Goal: Transaction & Acquisition: Purchase product/service

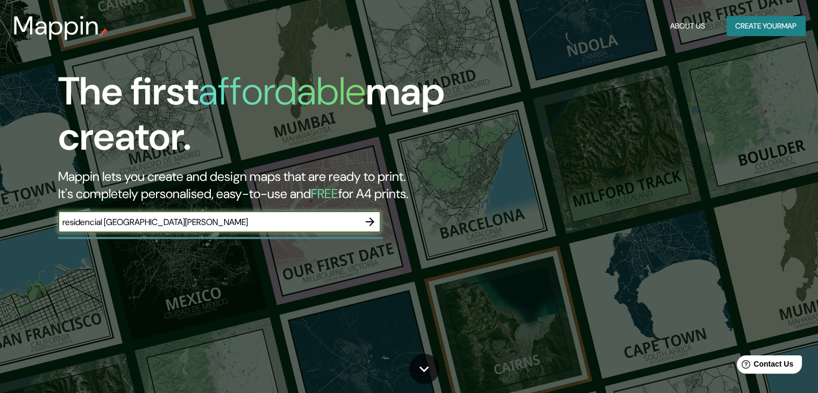
type input "residencial [GEOGRAPHIC_DATA][PERSON_NAME]"
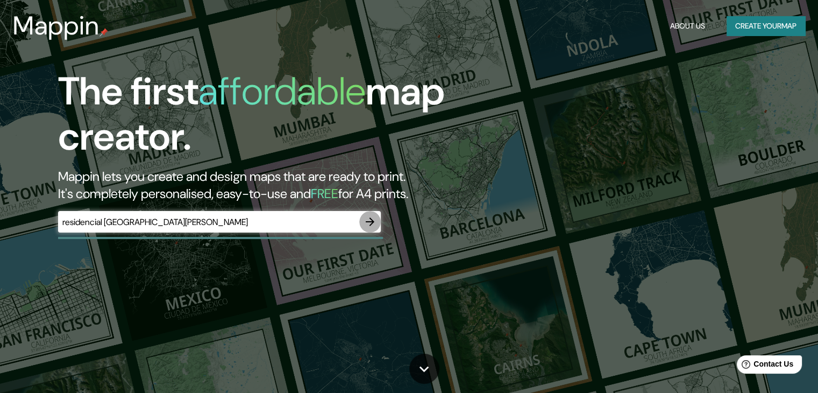
click at [375, 218] on icon "button" at bounding box center [370, 221] width 13 height 13
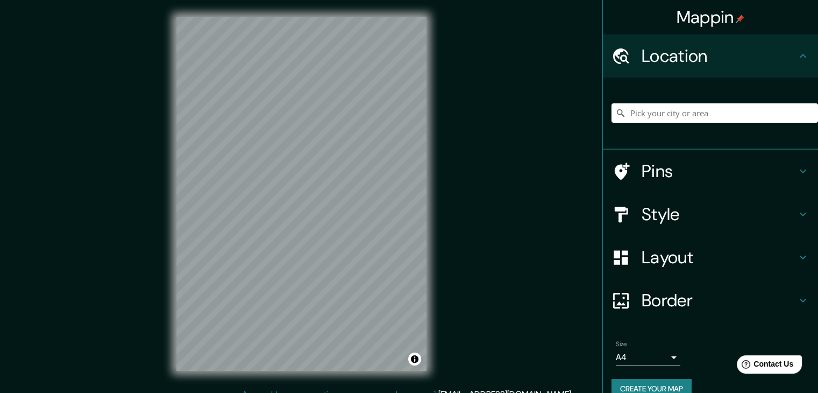
click at [660, 171] on h4 "Pins" at bounding box center [719, 171] width 155 height 22
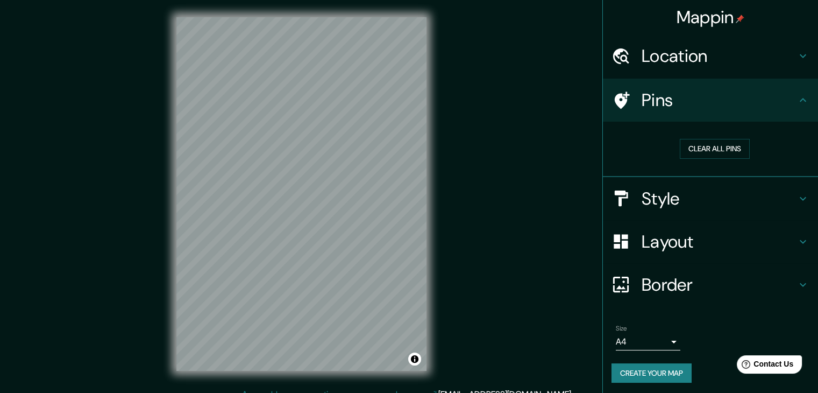
click at [691, 119] on div "Pins" at bounding box center [710, 100] width 215 height 43
drag, startPoint x: 670, startPoint y: 104, endPoint x: 703, endPoint y: 74, distance: 44.6
click at [670, 104] on h4 "Pins" at bounding box center [719, 100] width 155 height 22
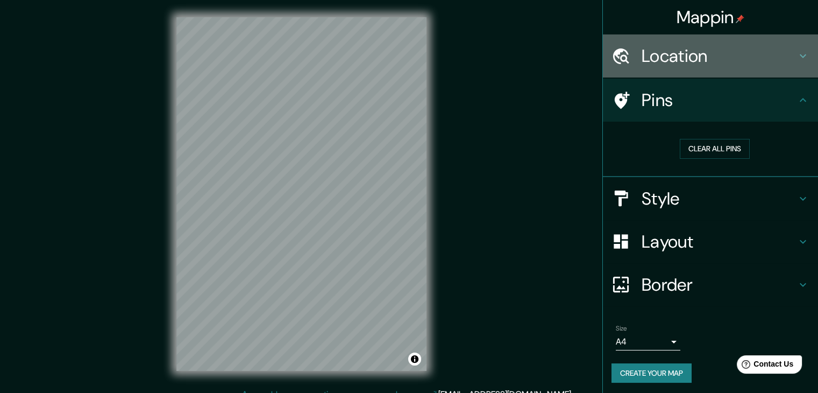
click at [722, 56] on h4 "Location" at bounding box center [719, 56] width 155 height 22
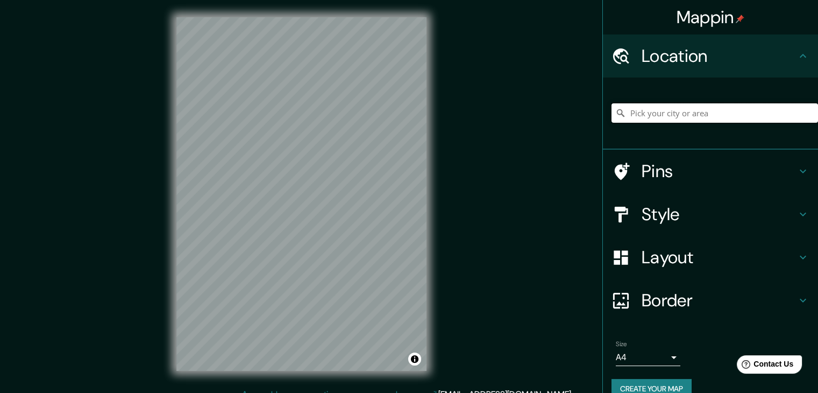
click at [698, 113] on input "Pick your city or area" at bounding box center [714, 112] width 207 height 19
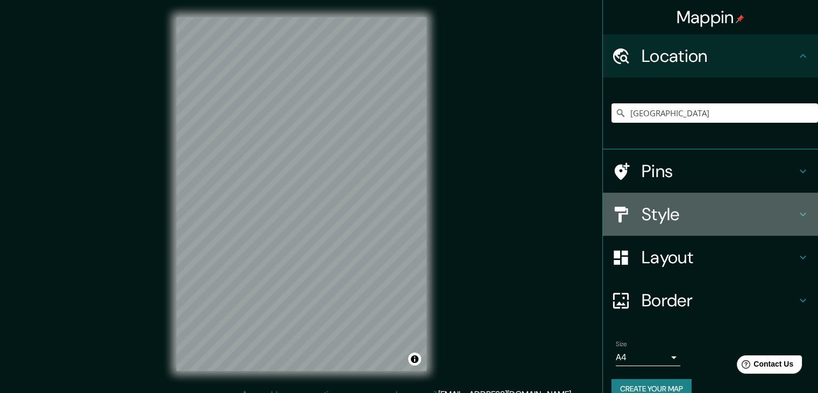
click at [682, 214] on h4 "Style" at bounding box center [719, 214] width 155 height 22
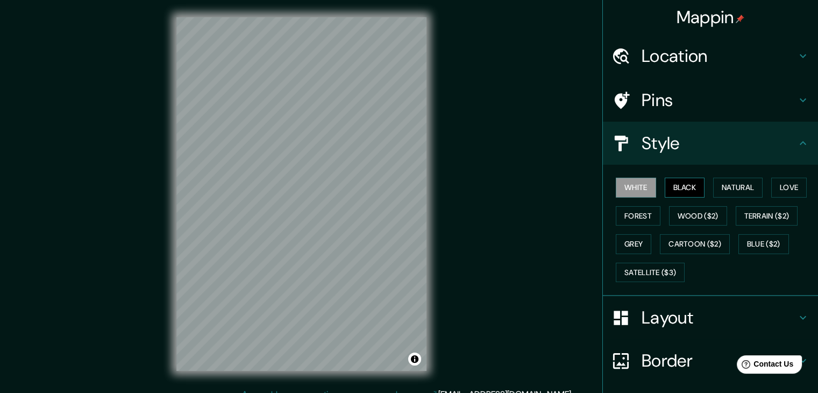
click at [685, 192] on button "Black" at bounding box center [685, 187] width 40 height 20
click at [717, 181] on button "Natural" at bounding box center [737, 187] width 49 height 20
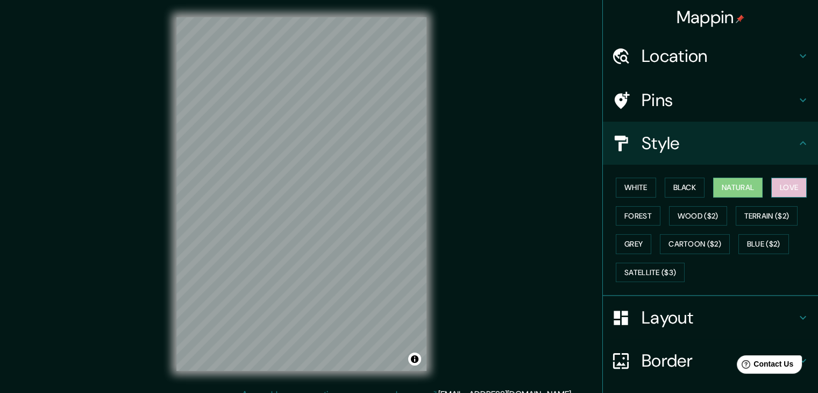
click at [771, 182] on button "Love" at bounding box center [788, 187] width 35 height 20
click at [632, 216] on button "Forest" at bounding box center [638, 216] width 45 height 20
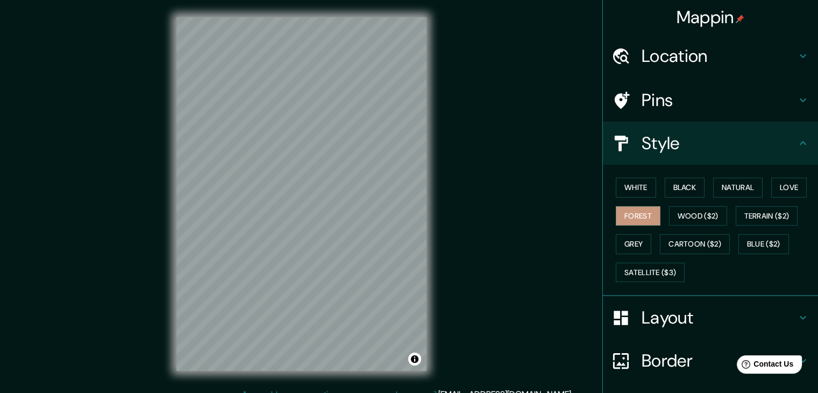
click at [611, 239] on div "White Black Natural Love Forest Wood ($2) Terrain ($2) Grey Cartoon ($2) Blue (…" at bounding box center [714, 229] width 207 height 113
click at [616, 239] on button "Grey" at bounding box center [633, 244] width 35 height 20
click at [778, 187] on button "Love" at bounding box center [788, 187] width 35 height 20
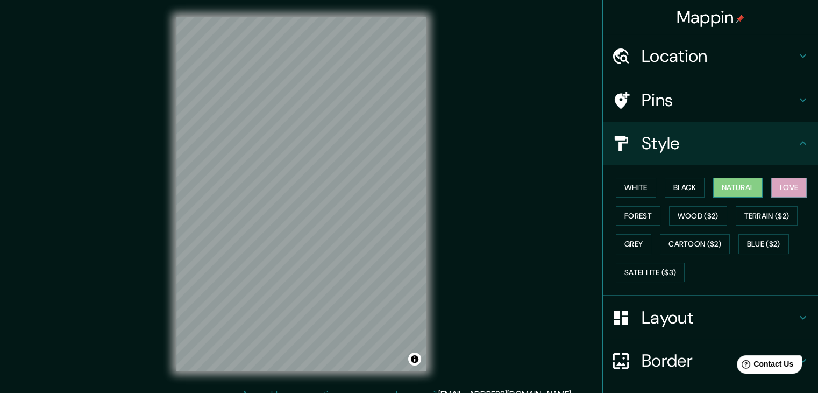
click at [742, 190] on button "Natural" at bounding box center [737, 187] width 49 height 20
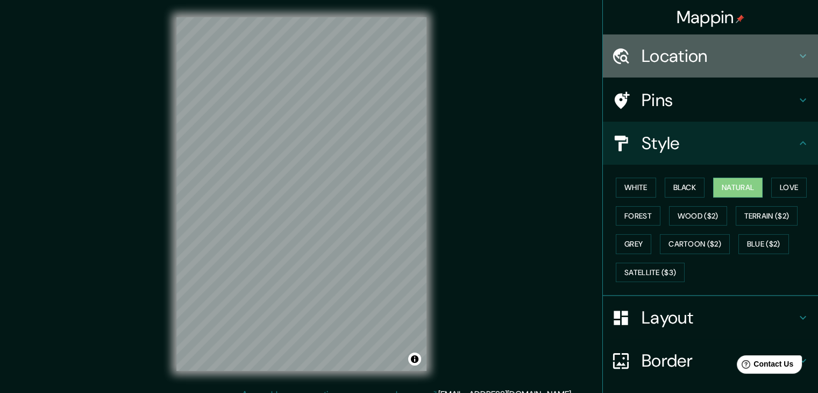
click at [692, 60] on h4 "Location" at bounding box center [719, 56] width 155 height 22
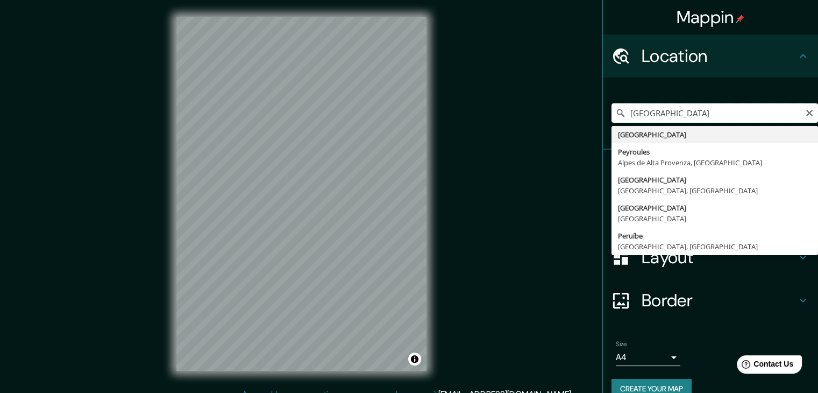
click at [679, 118] on input "[GEOGRAPHIC_DATA]" at bounding box center [714, 112] width 207 height 19
drag, startPoint x: 678, startPoint y: 119, endPoint x: 582, endPoint y: 116, distance: 95.2
click at [582, 116] on div "Mappin Location [GEOGRAPHIC_DATA] [GEOGRAPHIC_DATA] [GEOGRAPHIC_DATA] [GEOGRAPH…" at bounding box center [409, 202] width 818 height 405
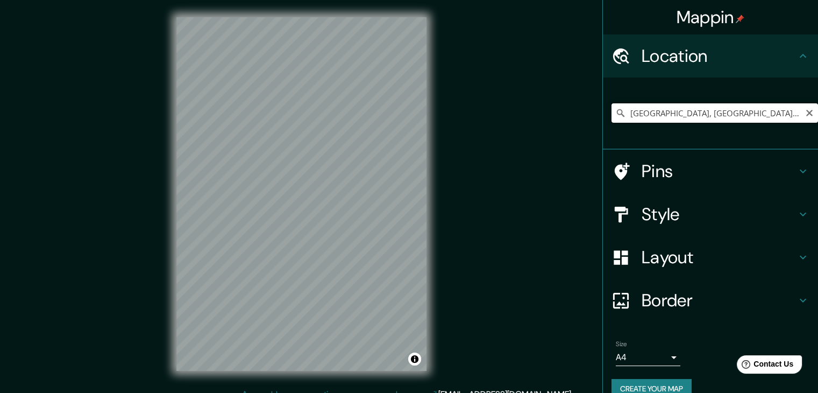
drag, startPoint x: 773, startPoint y: 115, endPoint x: 663, endPoint y: 120, distance: 110.4
click at [663, 120] on input "[GEOGRAPHIC_DATA], [GEOGRAPHIC_DATA], [GEOGRAPHIC_DATA]" at bounding box center [714, 112] width 207 height 19
type input "[GEOGRAPHIC_DATA], [GEOGRAPHIC_DATA], [GEOGRAPHIC_DATA]"
